Goal: Navigation & Orientation: Find specific page/section

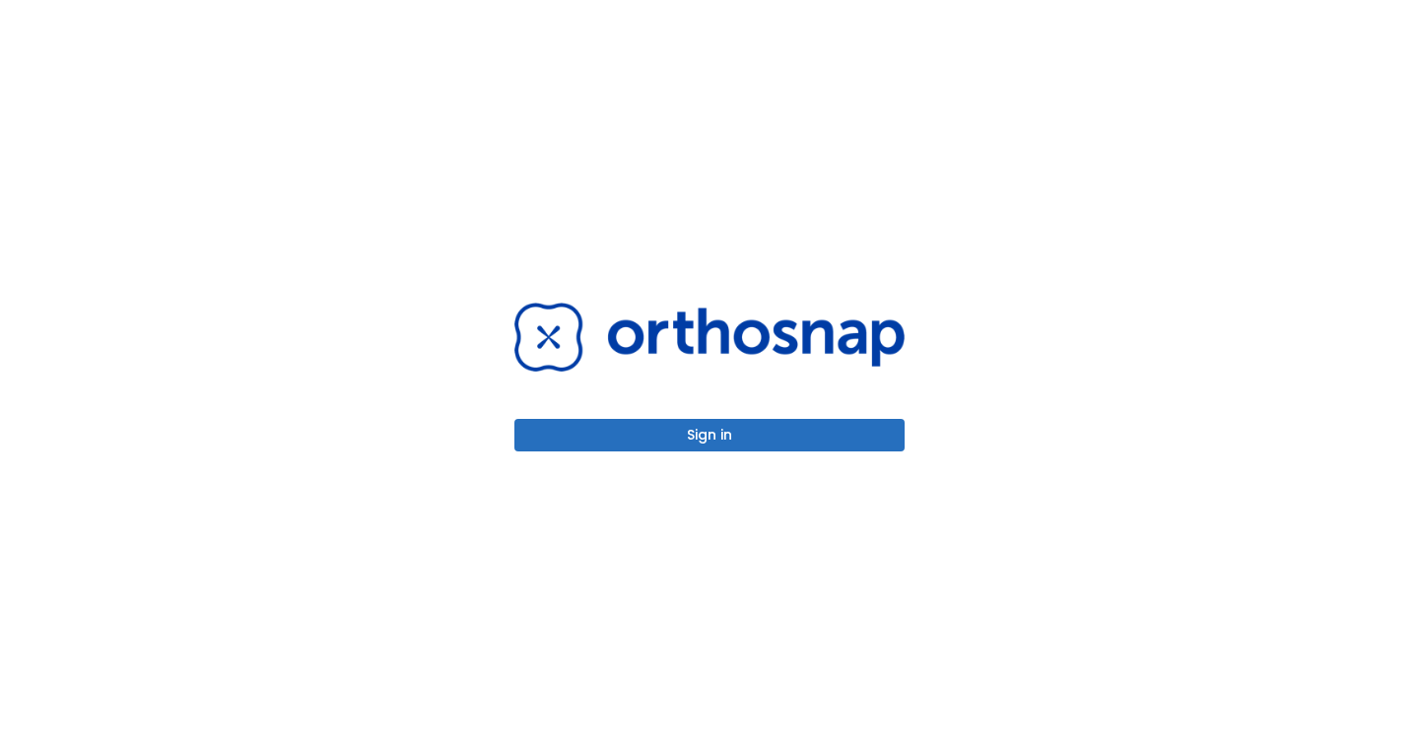
click at [717, 439] on button "Sign in" at bounding box center [710, 435] width 390 height 33
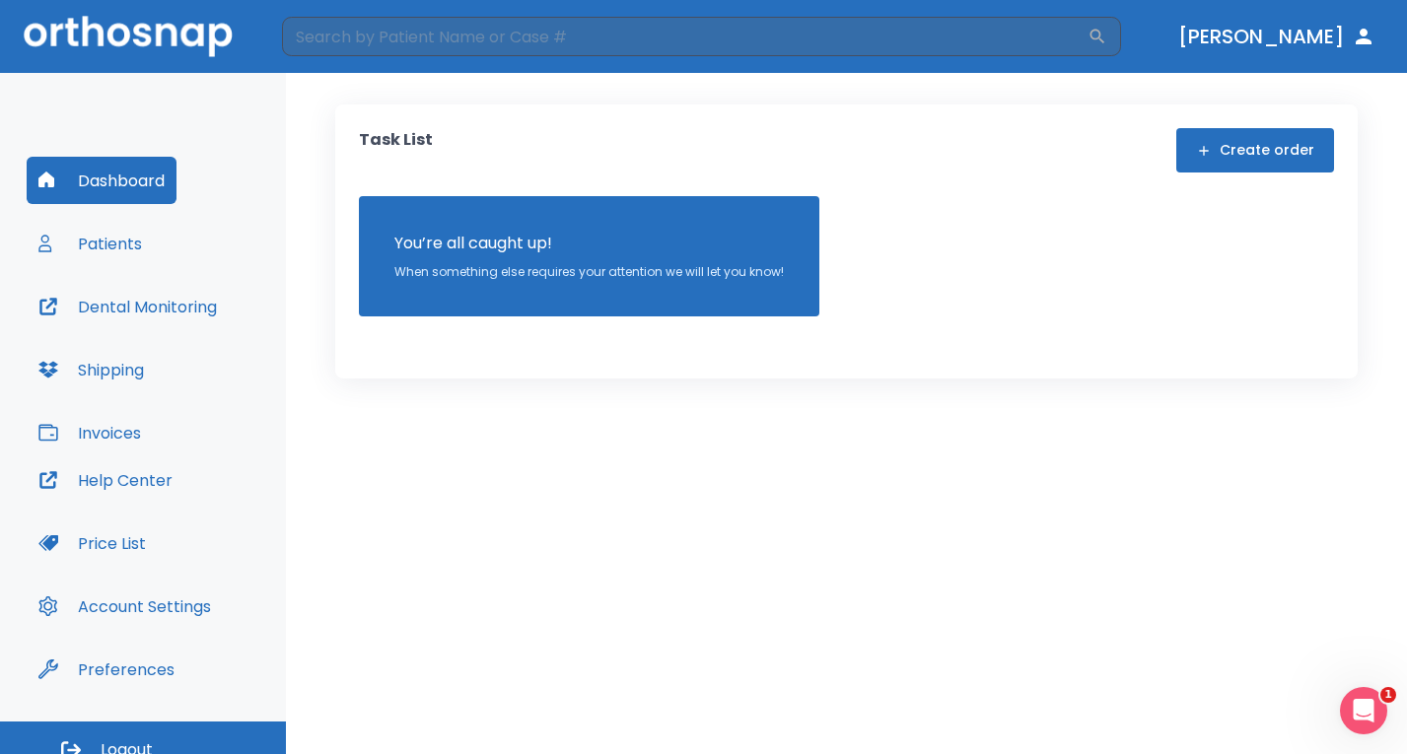
click at [132, 246] on button "Patients" at bounding box center [90, 243] width 127 height 47
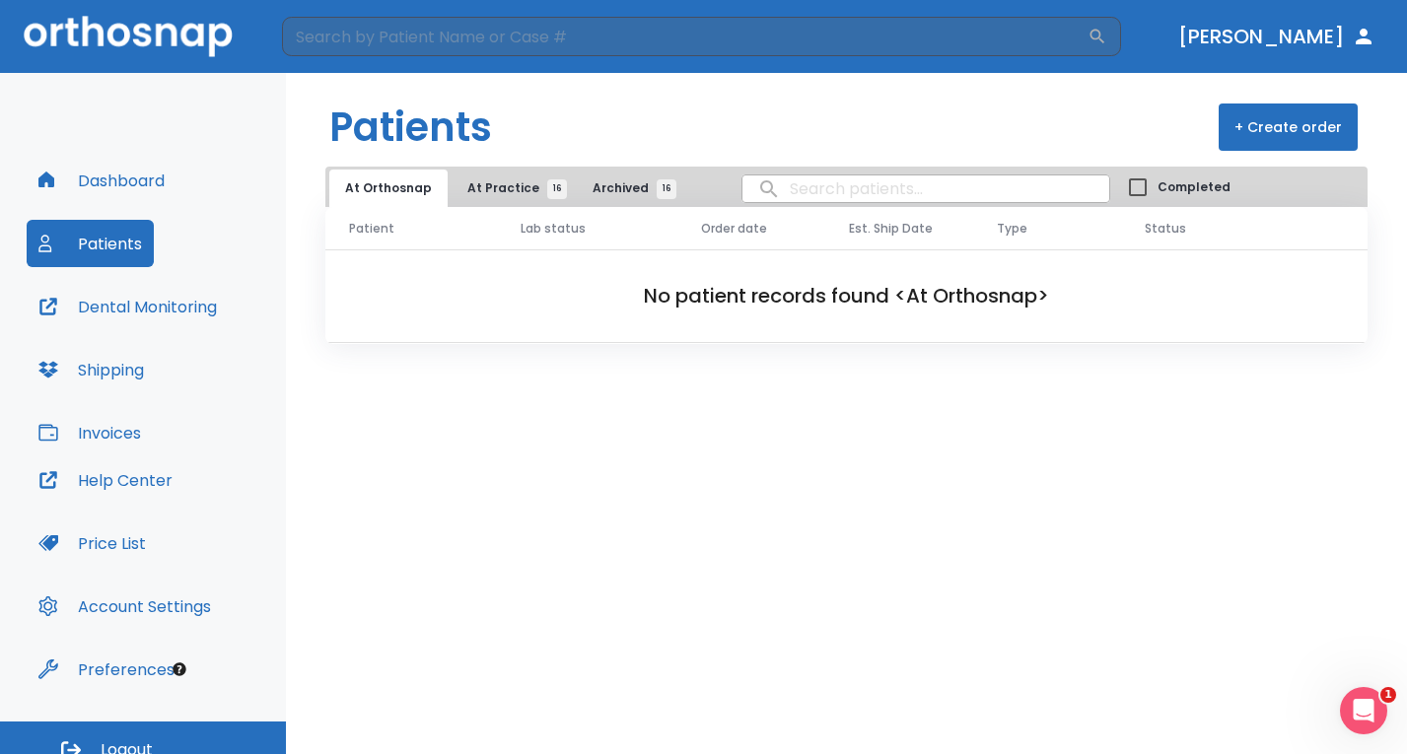
click at [495, 190] on span "At Practice 16" at bounding box center [512, 188] width 90 height 18
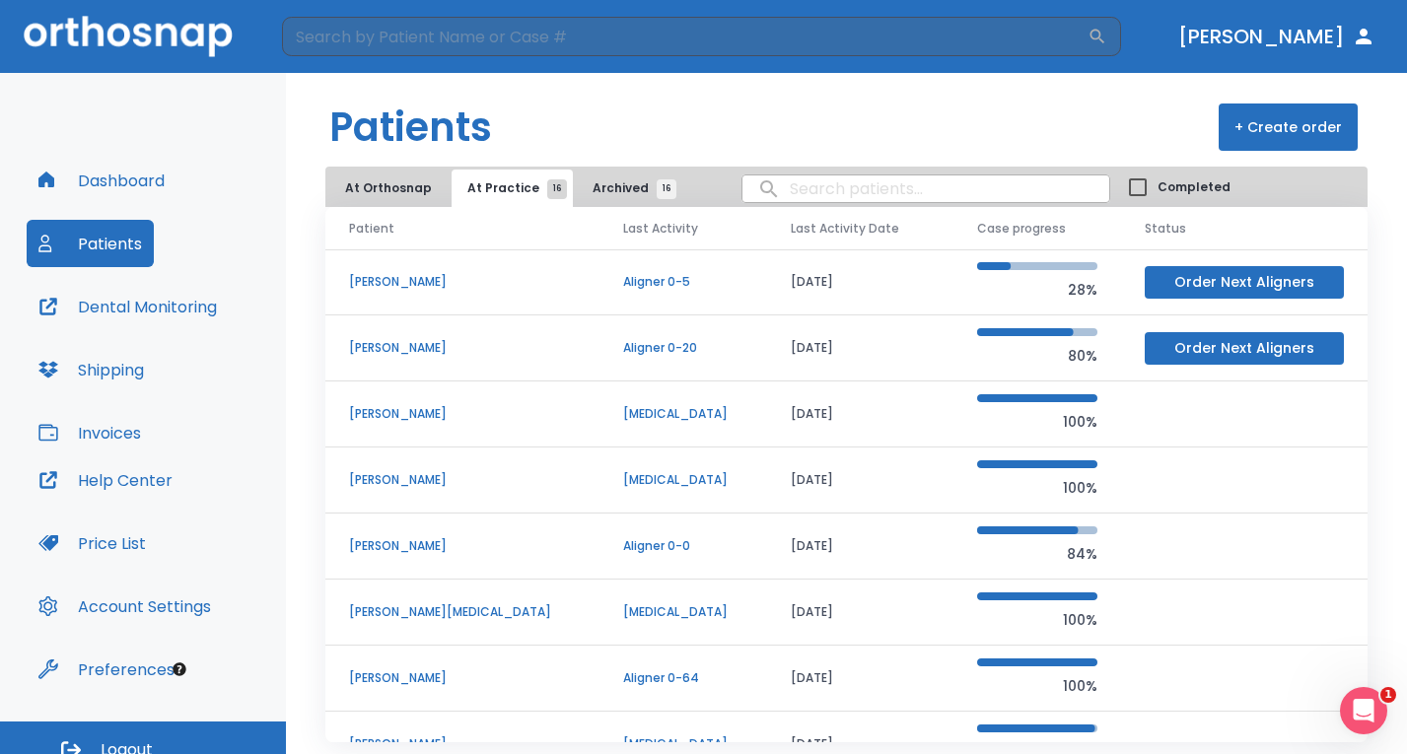
scroll to position [21, 0]
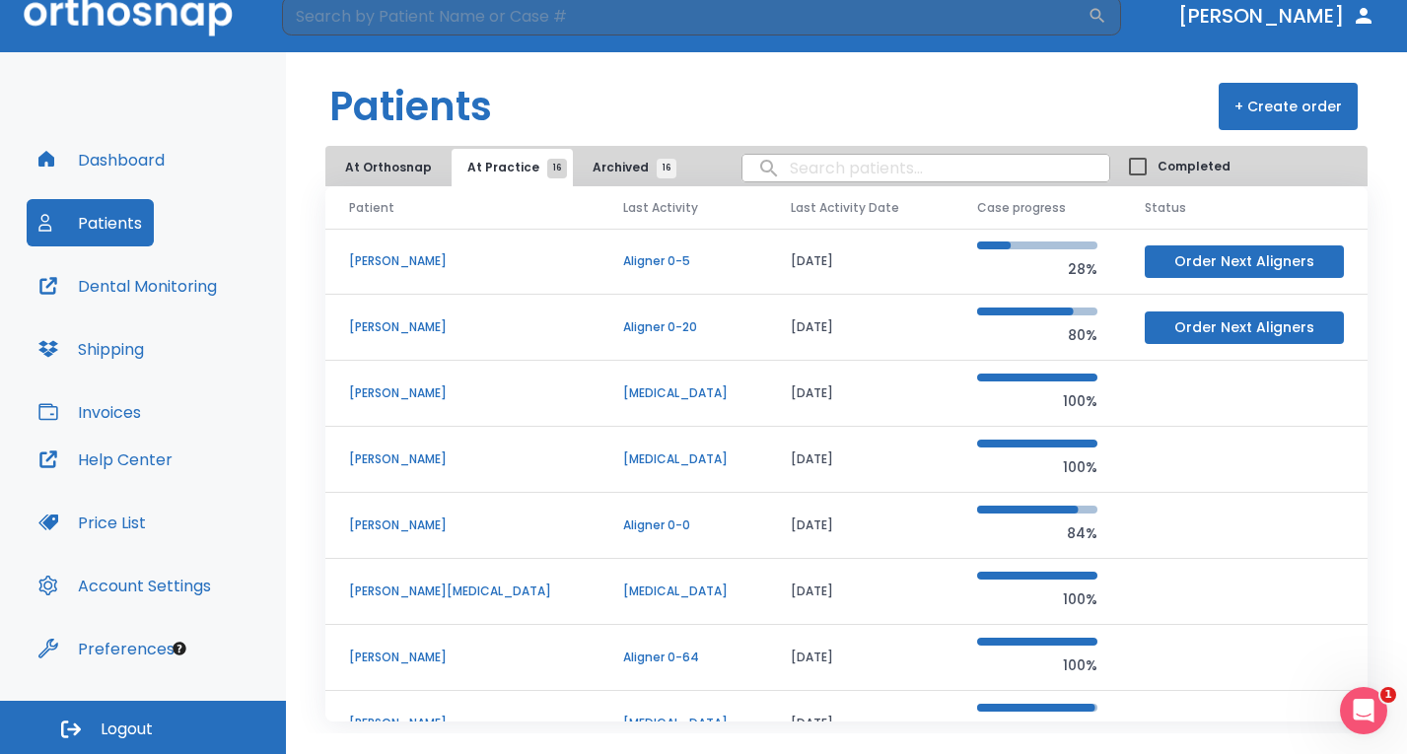
click at [117, 414] on button "Invoices" at bounding box center [90, 411] width 126 height 47
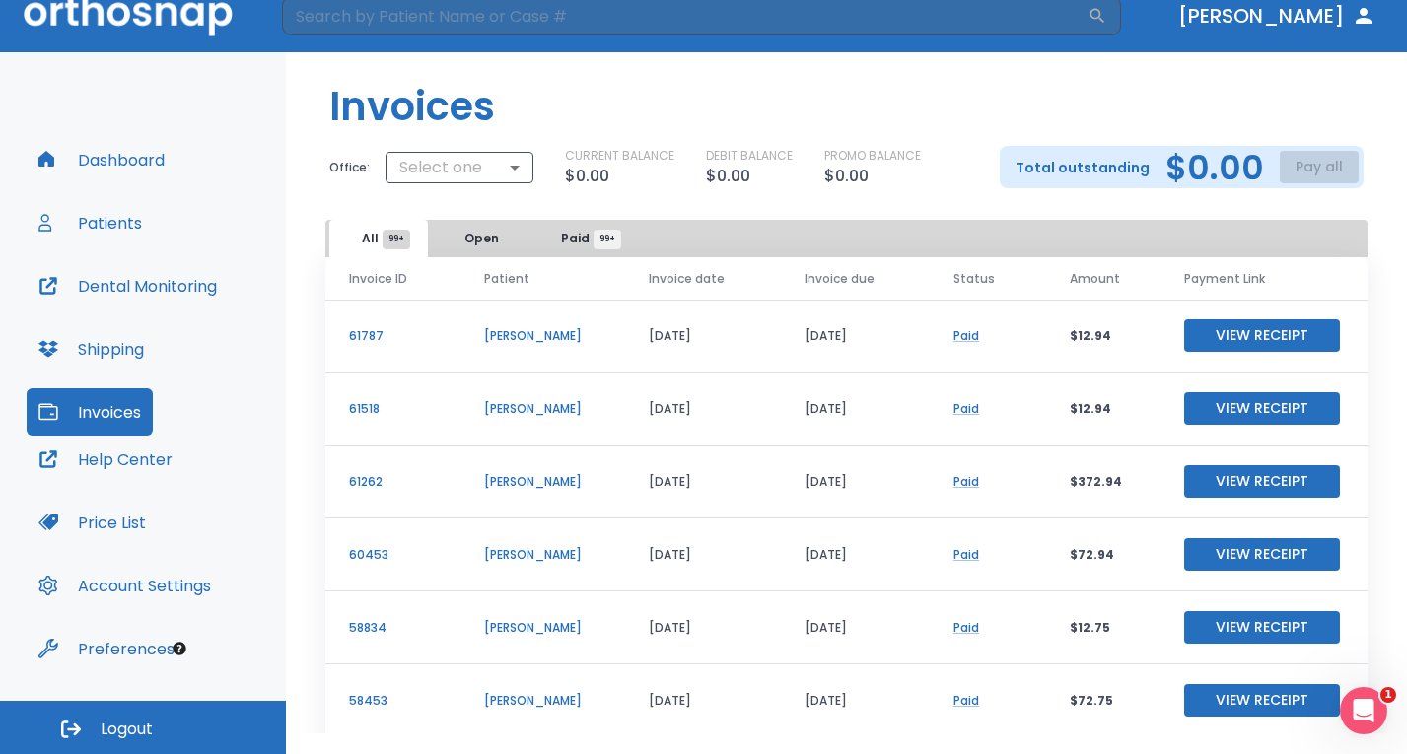
click at [92, 222] on button "Patients" at bounding box center [90, 222] width 127 height 47
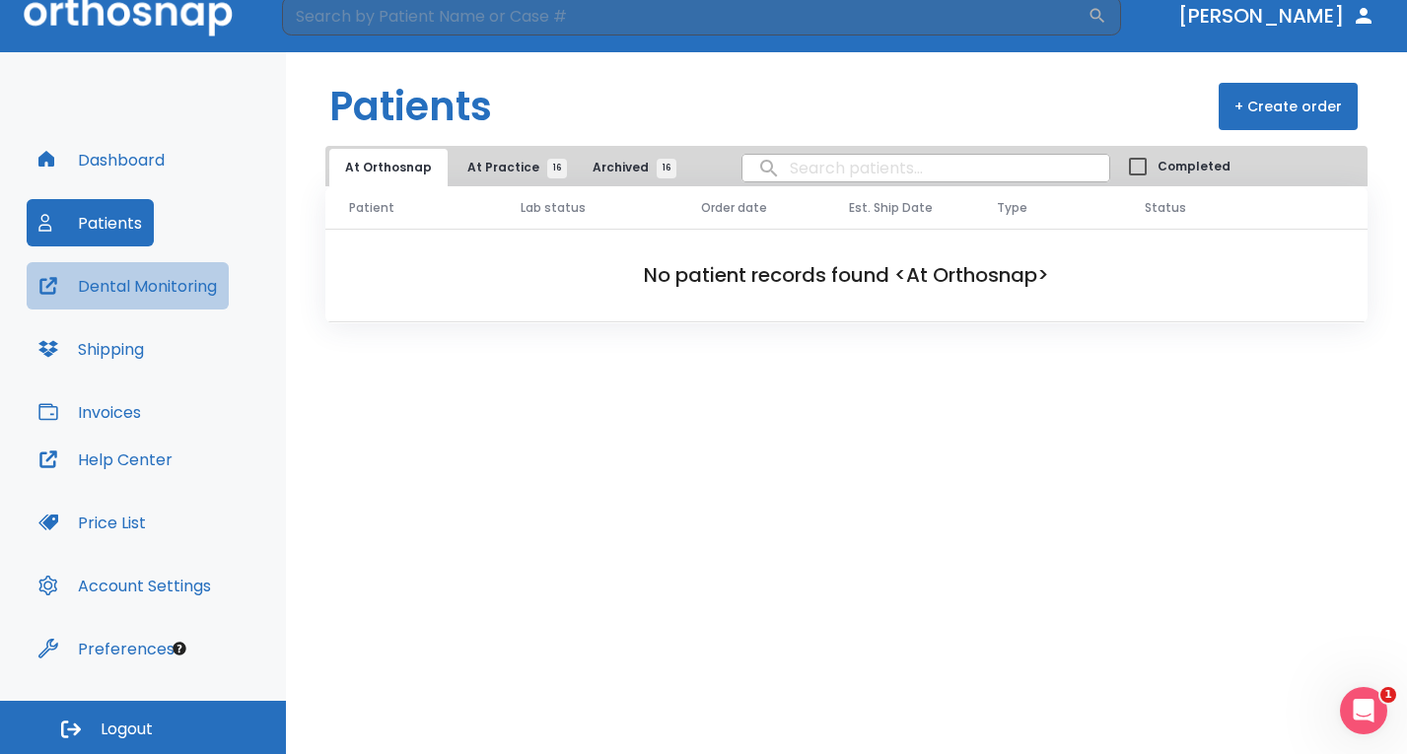
click at [141, 292] on button "Dental Monitoring" at bounding box center [128, 285] width 202 height 47
